Goal: Navigation & Orientation: Find specific page/section

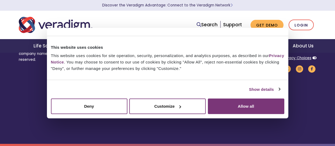
scroll to position [1938, 0]
click at [0, 0] on link "Care Gap Alerting" at bounding box center [0, 0] width 0 height 0
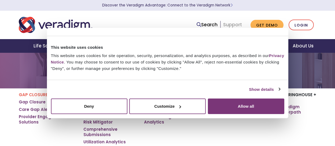
click at [223, 28] on link "Support" at bounding box center [232, 24] width 19 height 6
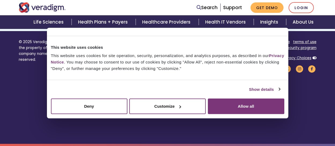
scroll to position [993, 0]
click at [0, 0] on link "Clinical Data Registries" at bounding box center [0, 0] width 0 height 0
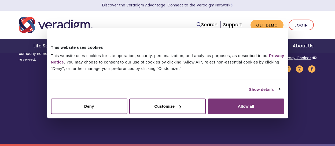
scroll to position [3257, 0]
